Goal: Information Seeking & Learning: Find specific fact

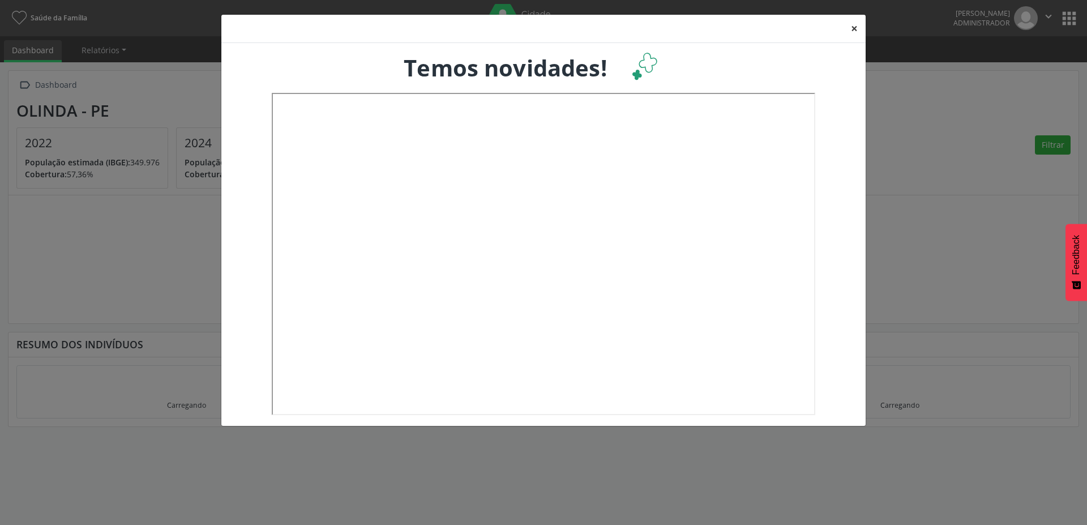
drag, startPoint x: 852, startPoint y: 27, endPoint x: 862, endPoint y: 27, distance: 9.6
click at [857, 27] on button "×" at bounding box center [854, 29] width 23 height 28
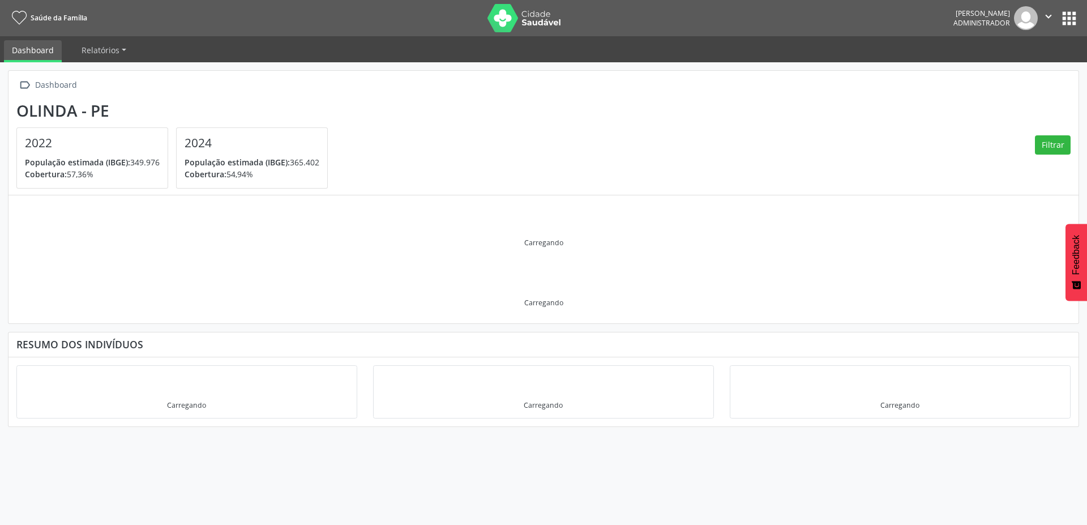
click at [1076, 18] on nav "Saúde da Família Geidson Administrador  Configurações Sair apps" at bounding box center [543, 18] width 1087 height 36
click at [1070, 19] on button "apps" at bounding box center [1069, 18] width 20 height 20
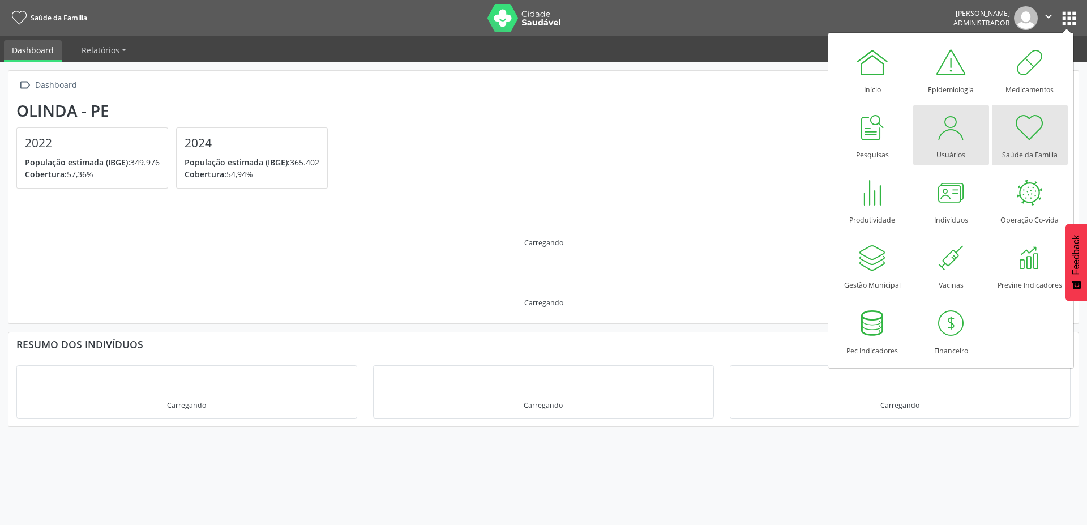
click at [947, 140] on div at bounding box center [951, 127] width 34 height 34
click at [1067, 17] on button "apps" at bounding box center [1069, 18] width 20 height 20
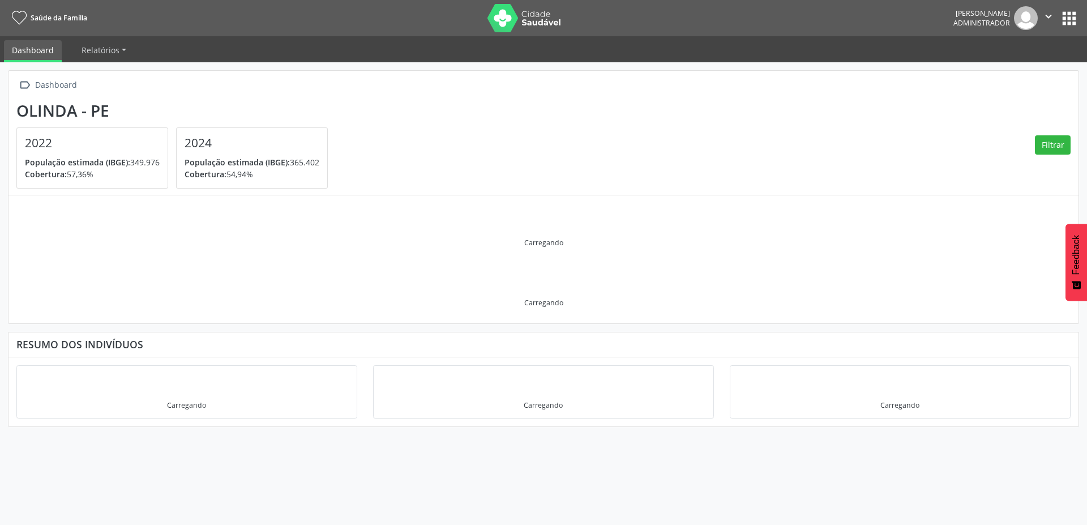
click at [1067, 16] on button "apps" at bounding box center [1069, 18] width 20 height 20
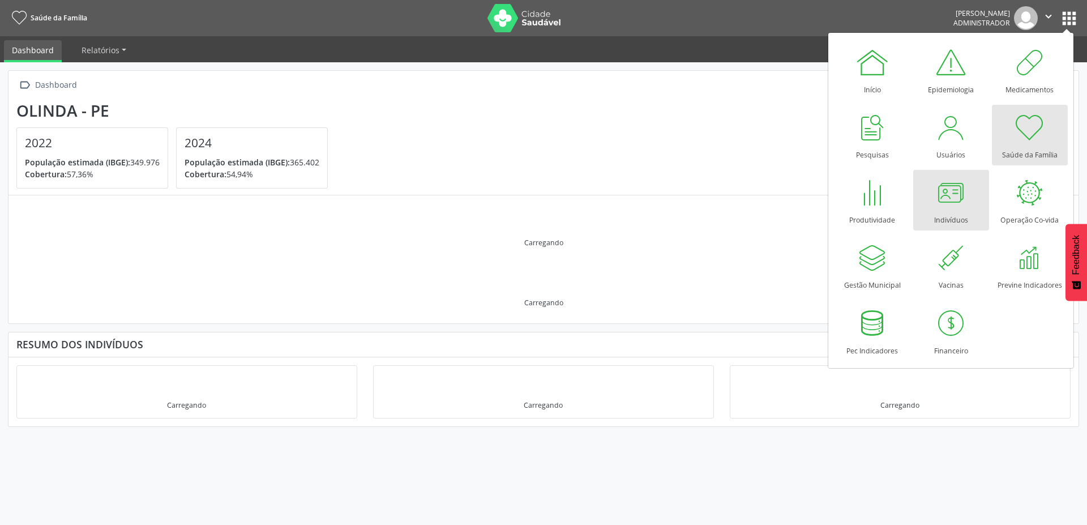
click at [950, 196] on div at bounding box center [951, 192] width 34 height 34
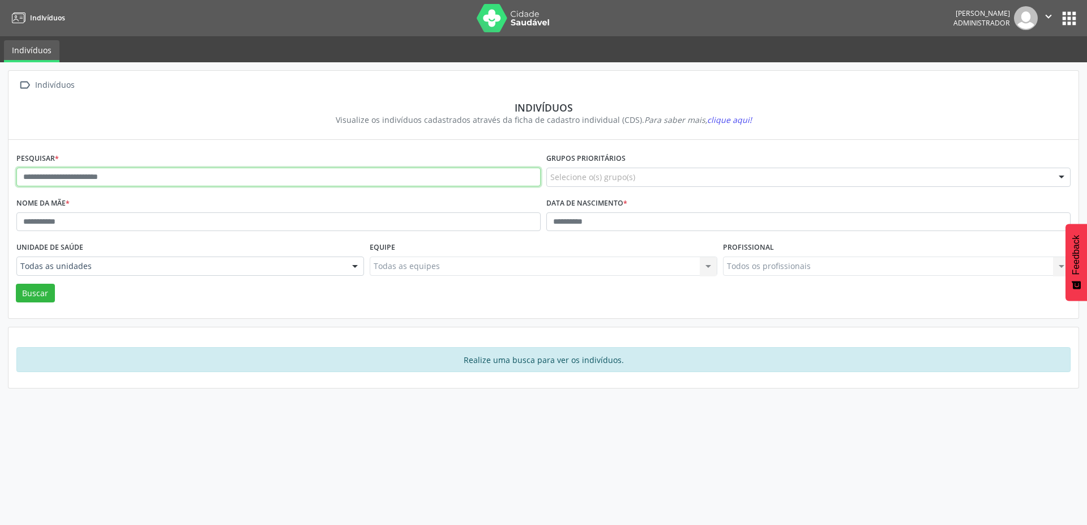
click at [112, 175] on input "text" at bounding box center [278, 177] width 524 height 19
paste input "**********"
type input "**********"
click at [16, 284] on button "Buscar" at bounding box center [35, 293] width 39 height 19
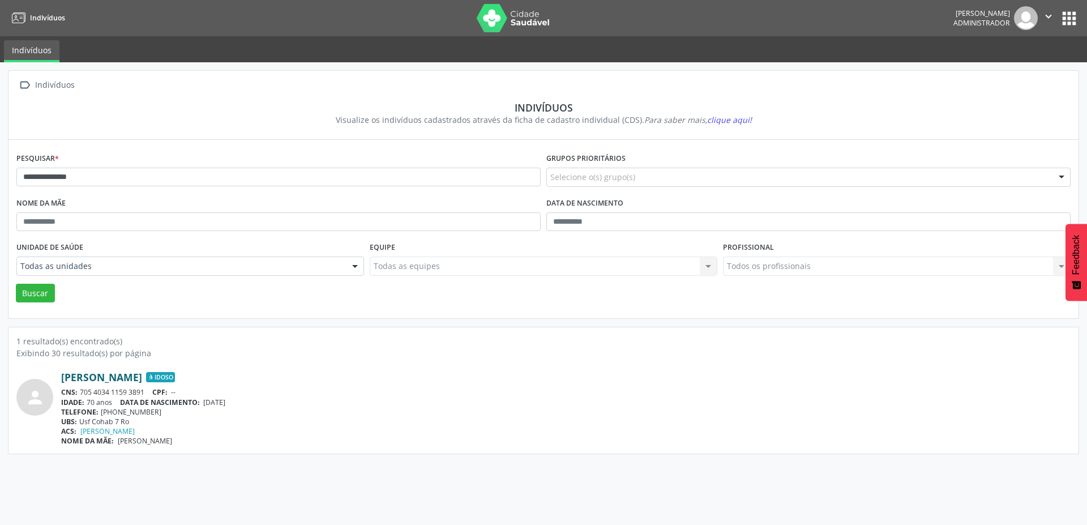
click at [138, 378] on link "[PERSON_NAME]" at bounding box center [101, 377] width 81 height 12
